Goal: Information Seeking & Learning: Find specific fact

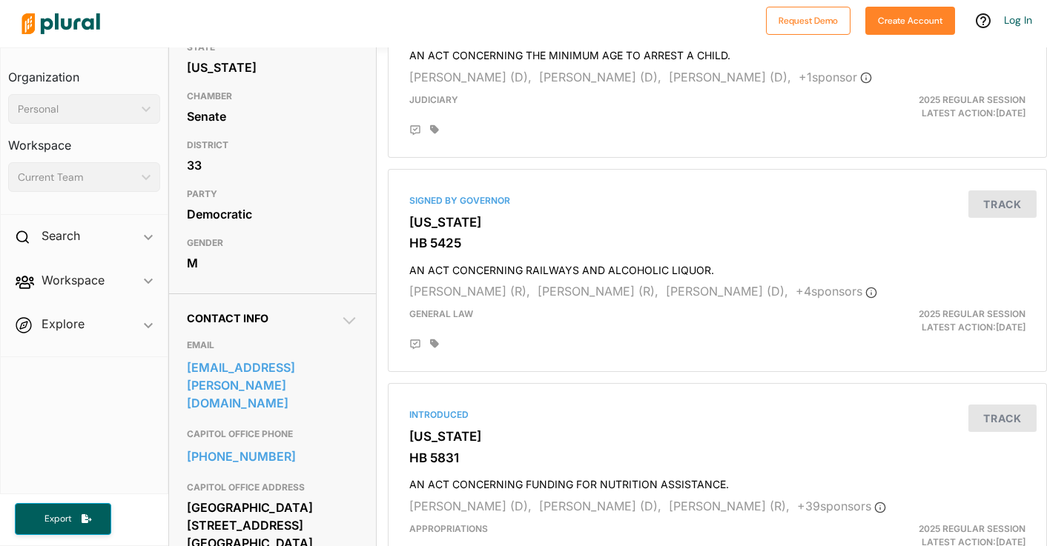
scroll to position [216, 0]
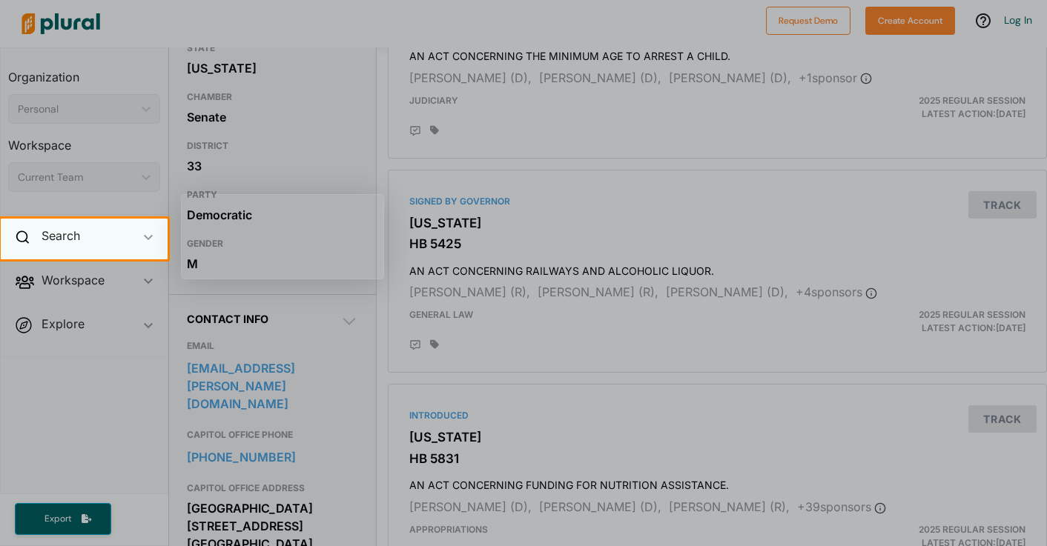
click at [147, 234] on span "ic_keyboard_arrow_down" at bounding box center [148, 239] width 9 height 22
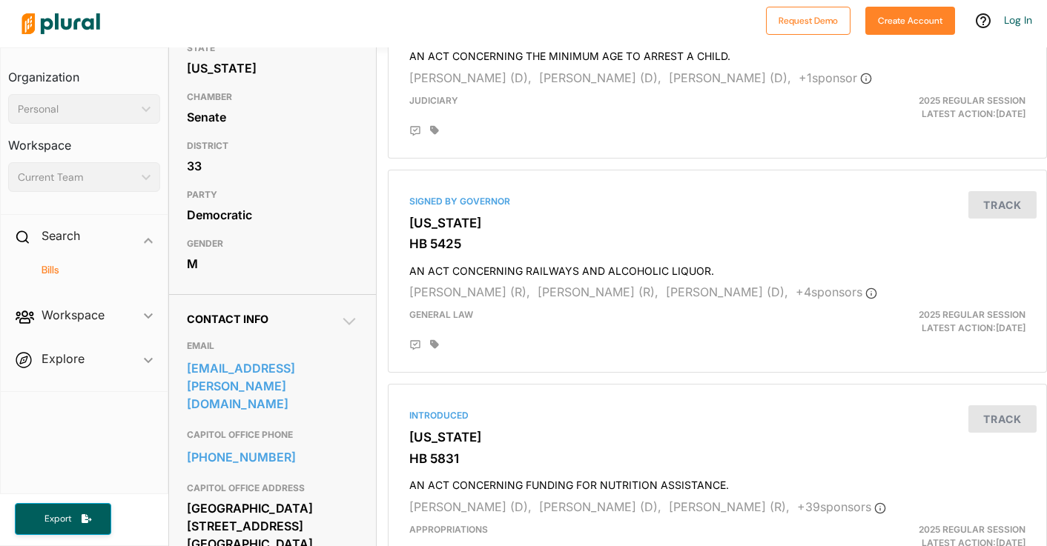
click at [84, 265] on h4 "Bills" at bounding box center [88, 270] width 130 height 14
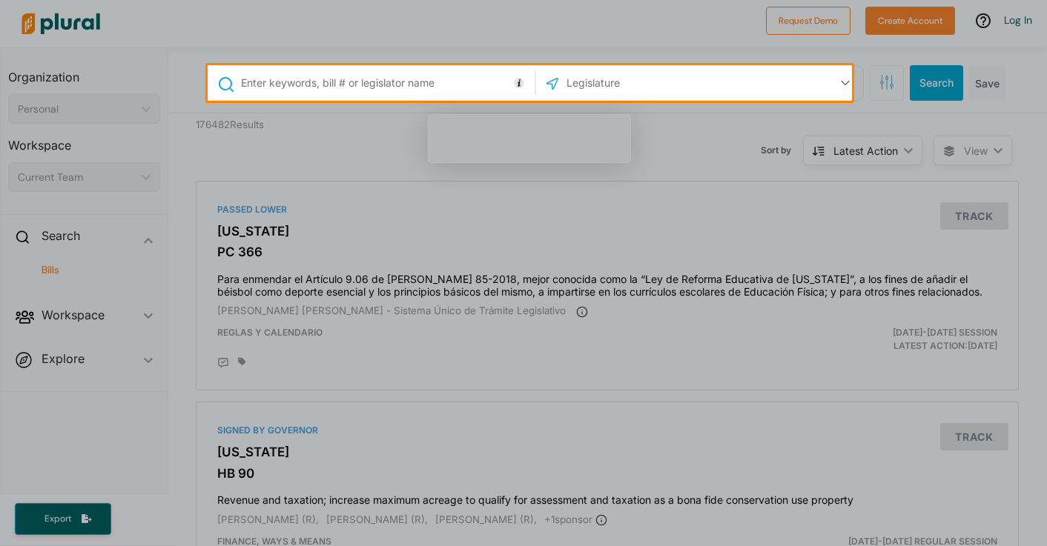
click at [270, 82] on input "text" at bounding box center [385, 83] width 292 height 28
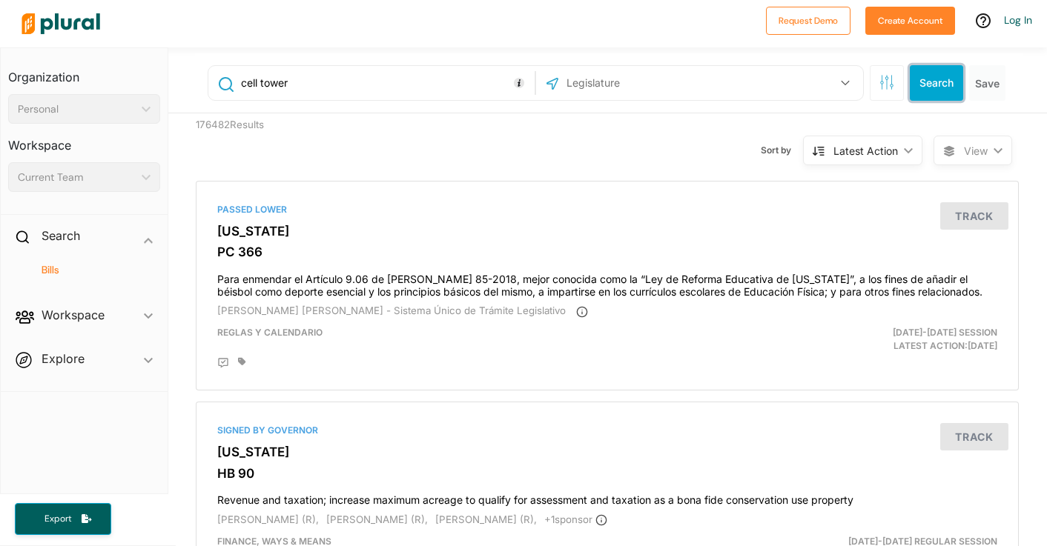
click at [924, 77] on button "Search" at bounding box center [936, 83] width 53 height 36
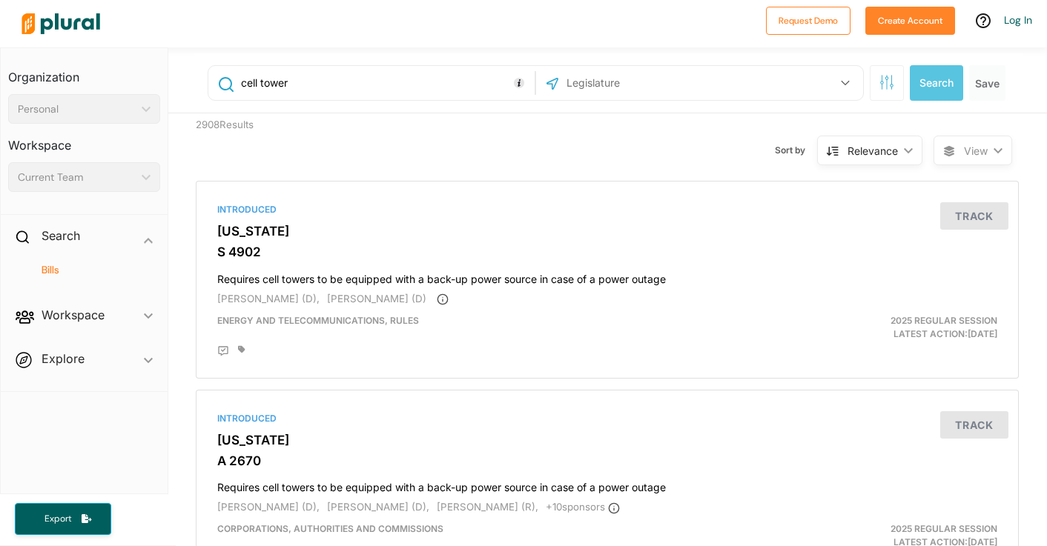
click at [320, 81] on input "cell tower" at bounding box center [385, 83] width 292 height 28
click at [377, 79] on input "[US_STATE] siting council" at bounding box center [385, 83] width 292 height 28
type input "[US_STATE] siting council"
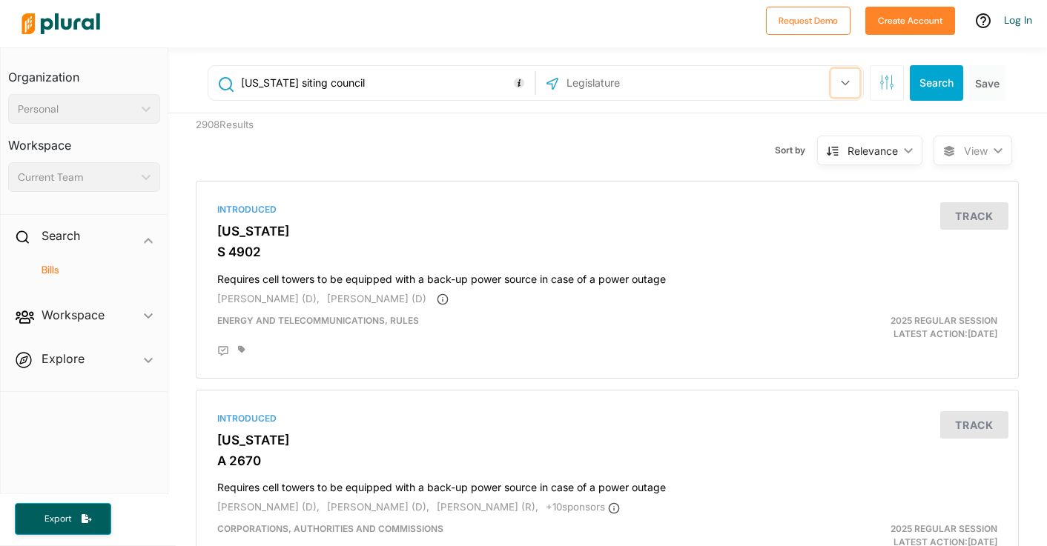
click at [841, 81] on icon "button" at bounding box center [845, 83] width 9 height 6
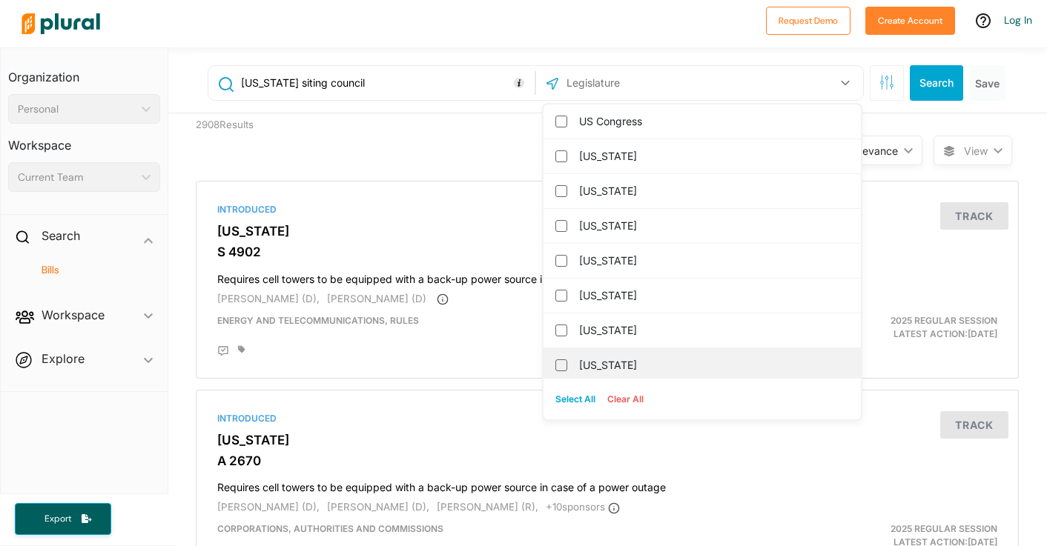
click at [651, 361] on label "[US_STATE]" at bounding box center [712, 365] width 267 height 22
click at [567, 361] on input "[US_STATE]" at bounding box center [561, 366] width 12 height 12
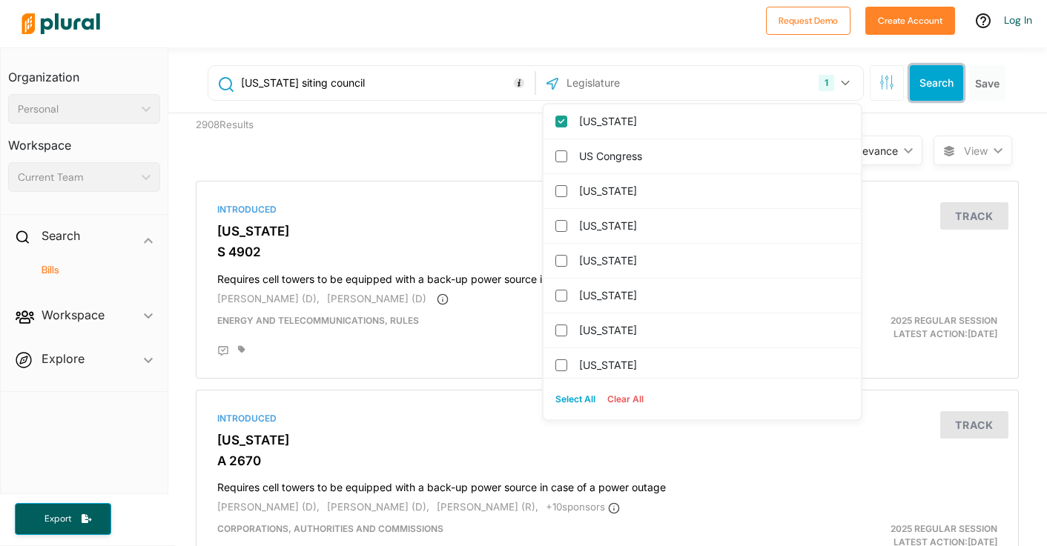
click at [921, 80] on button "Search" at bounding box center [936, 83] width 53 height 36
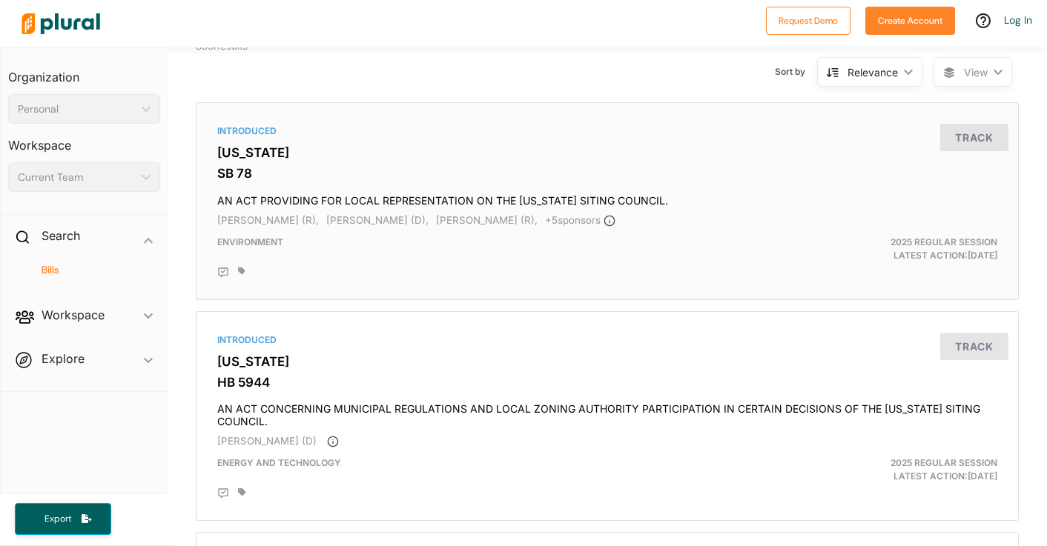
scroll to position [84, 0]
